Goal: Download file/media

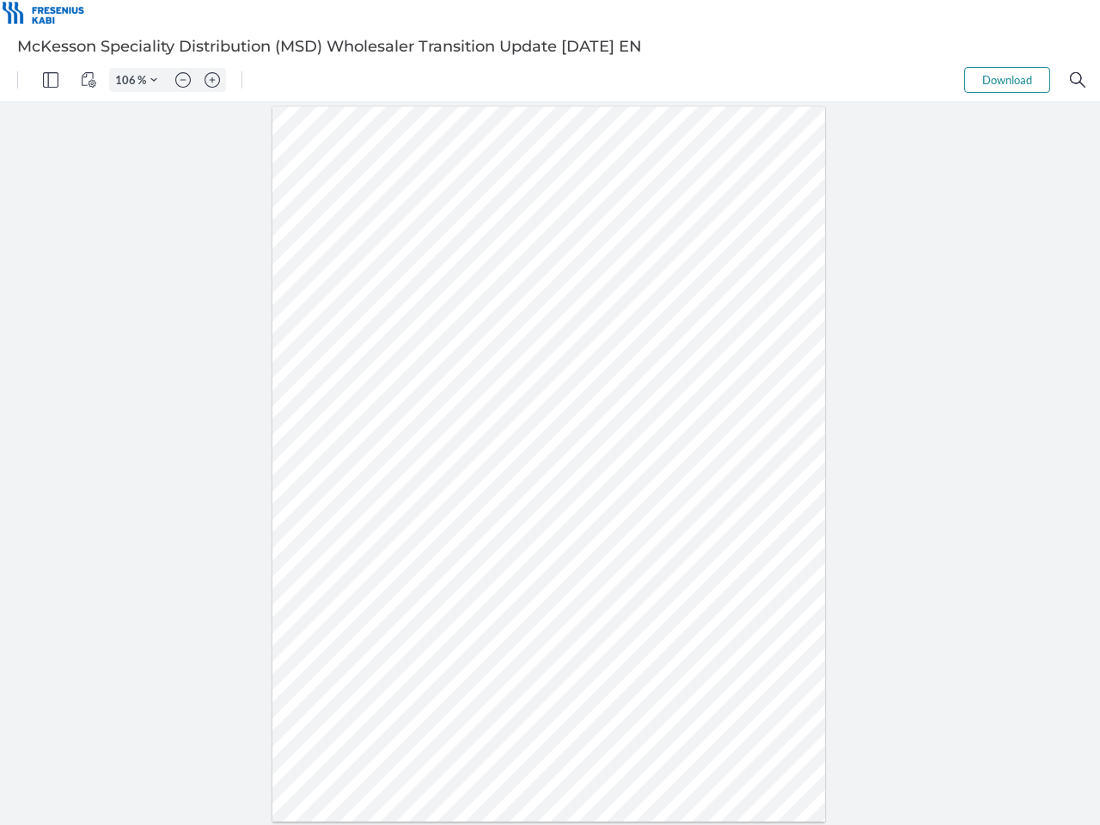
click at [51, 80] on img "Panel" at bounding box center [50, 79] width 15 height 15
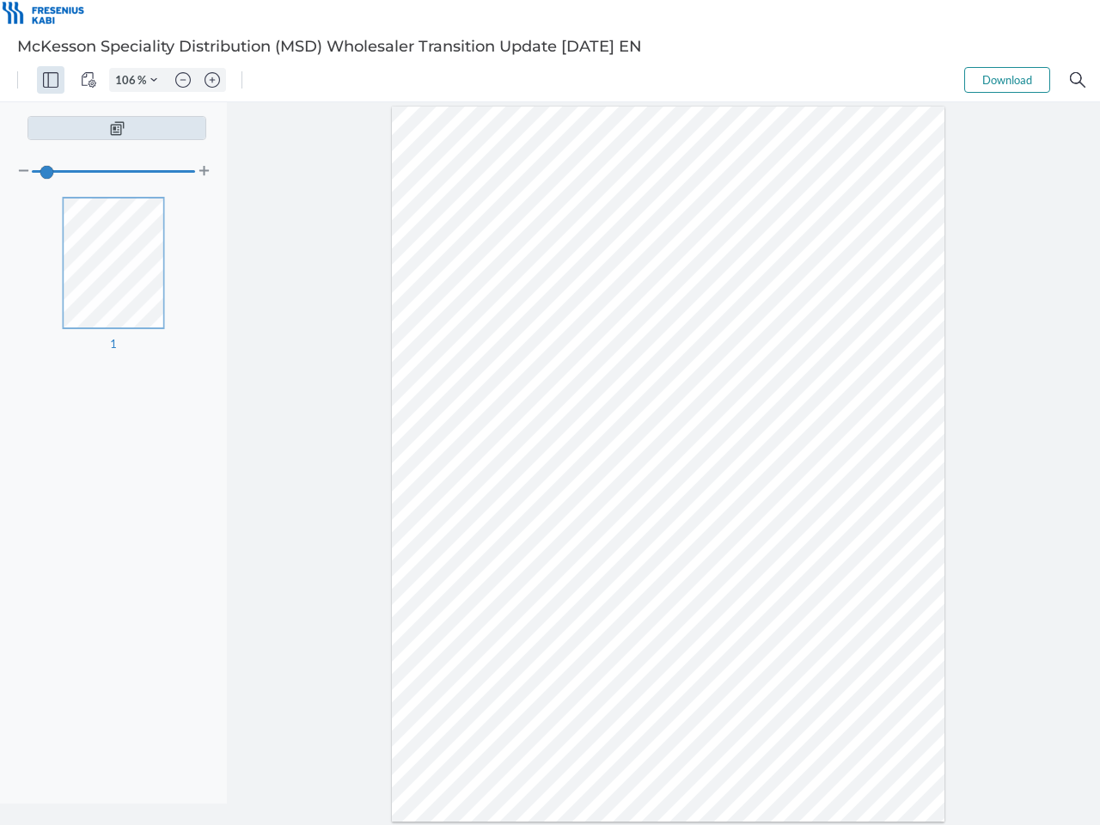
click at [88, 80] on img "View Controls" at bounding box center [88, 79] width 15 height 15
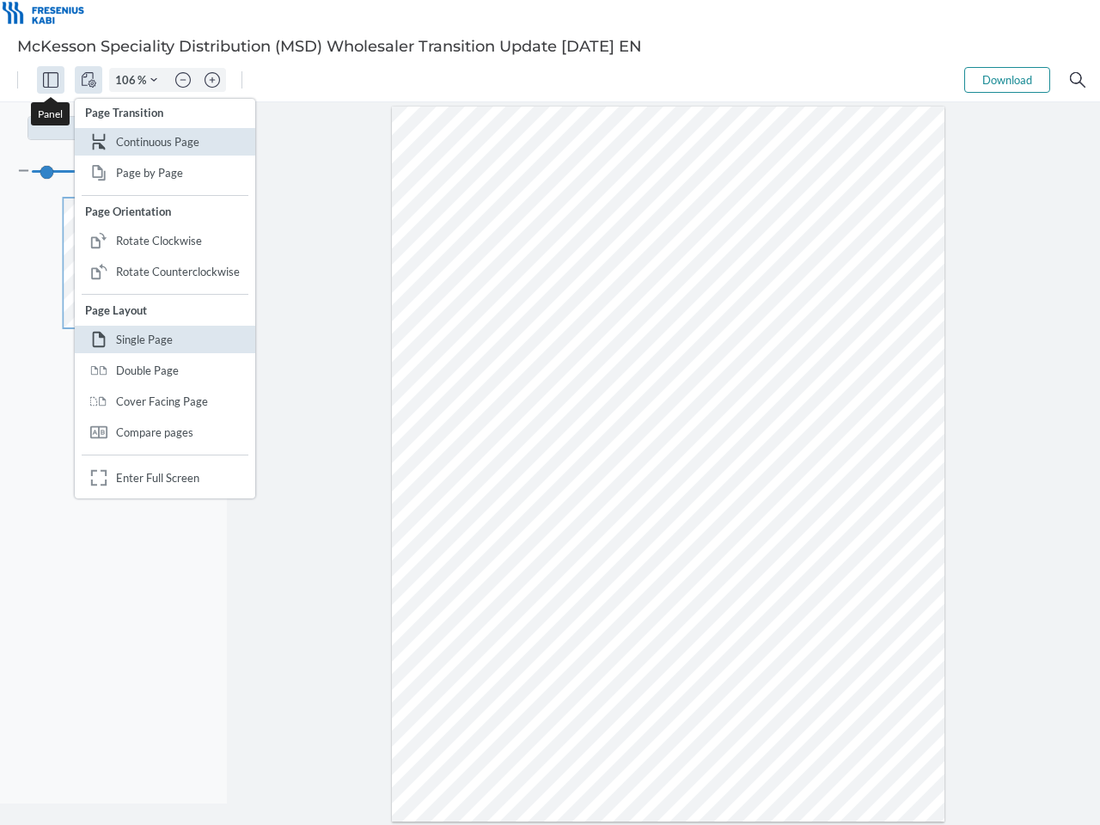
click at [128, 80] on input "106" at bounding box center [123, 79] width 27 height 15
click at [154, 80] on img "Zoom Controls" at bounding box center [153, 79] width 7 height 7
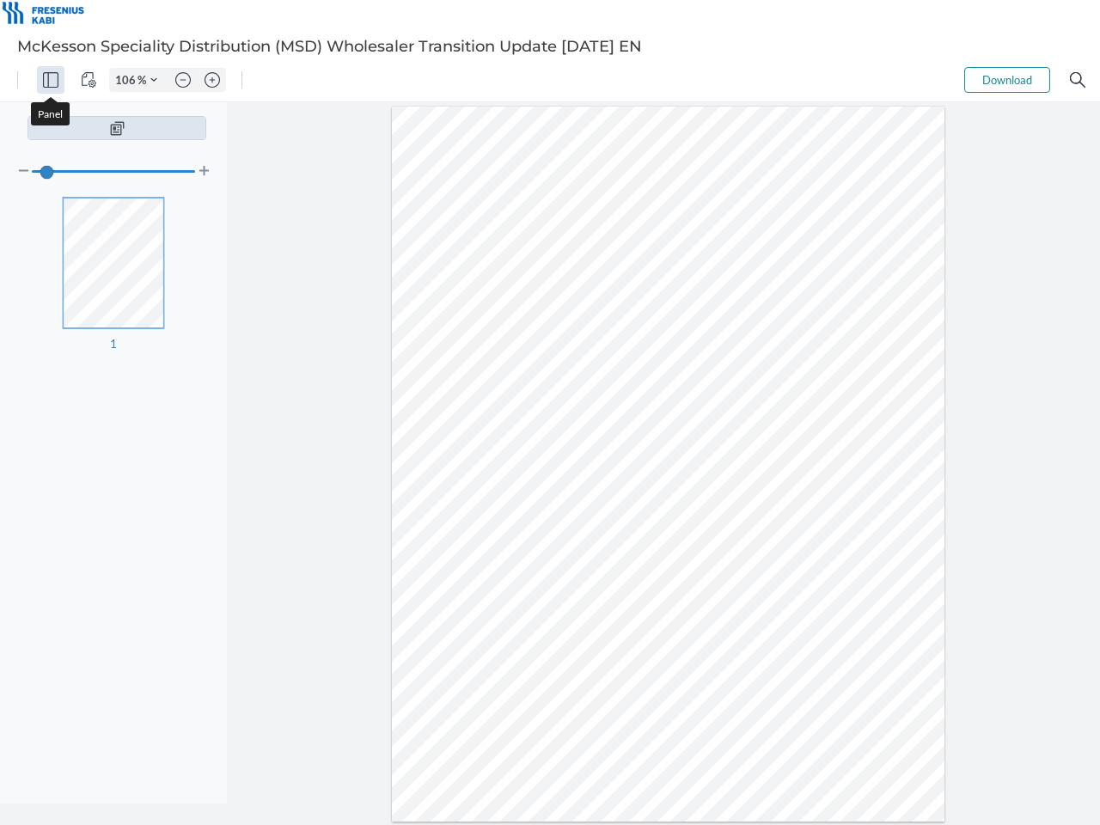
click at [183, 80] on img "Zoom out" at bounding box center [182, 79] width 15 height 15
click at [212, 80] on img "Zoom in" at bounding box center [211, 79] width 15 height 15
type input "106"
click at [1007, 80] on button "Download" at bounding box center [1007, 80] width 86 height 26
click at [1077, 80] on img "Search" at bounding box center [1077, 79] width 15 height 15
